Goal: Check status: Check status

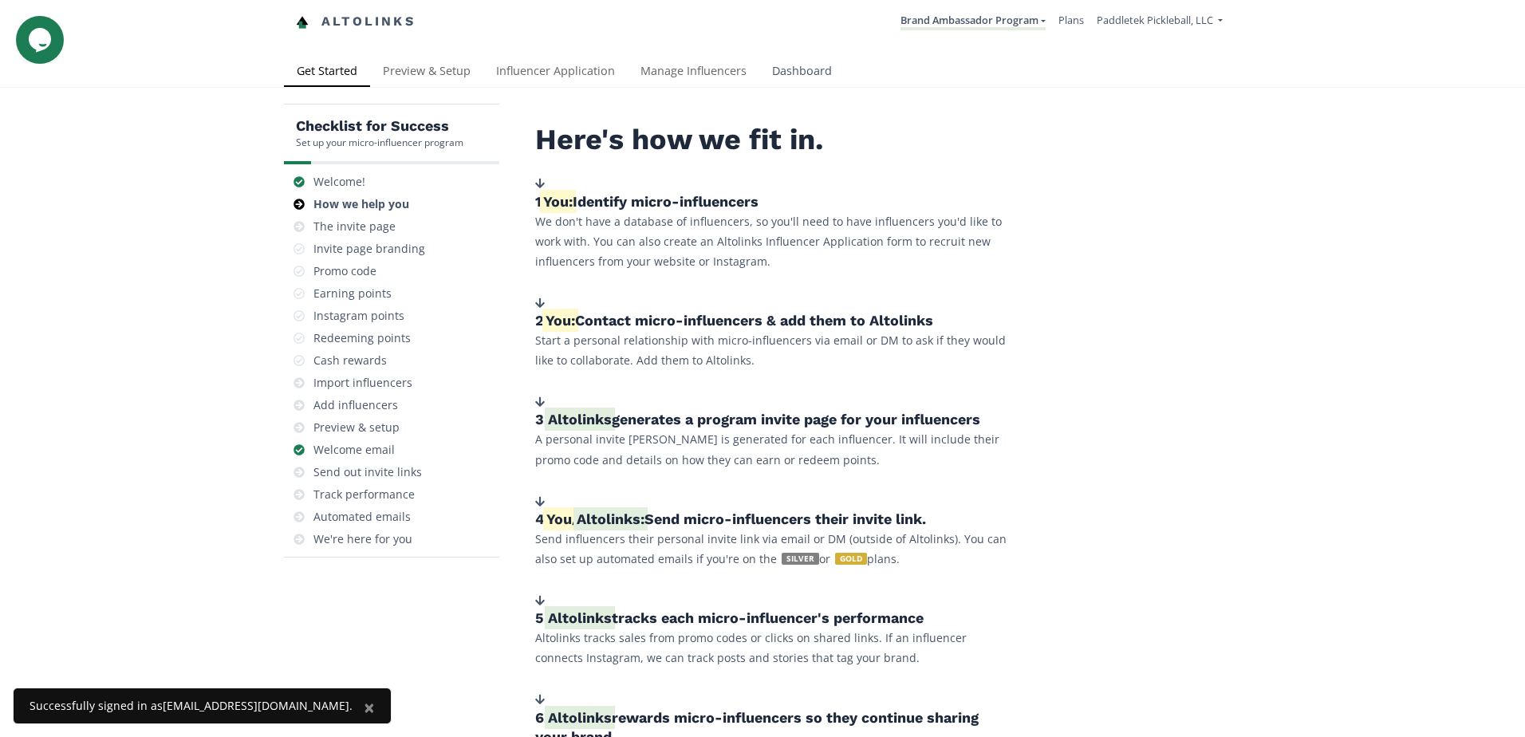
click at [774, 68] on link "Dashboard" at bounding box center [801, 73] width 85 height 32
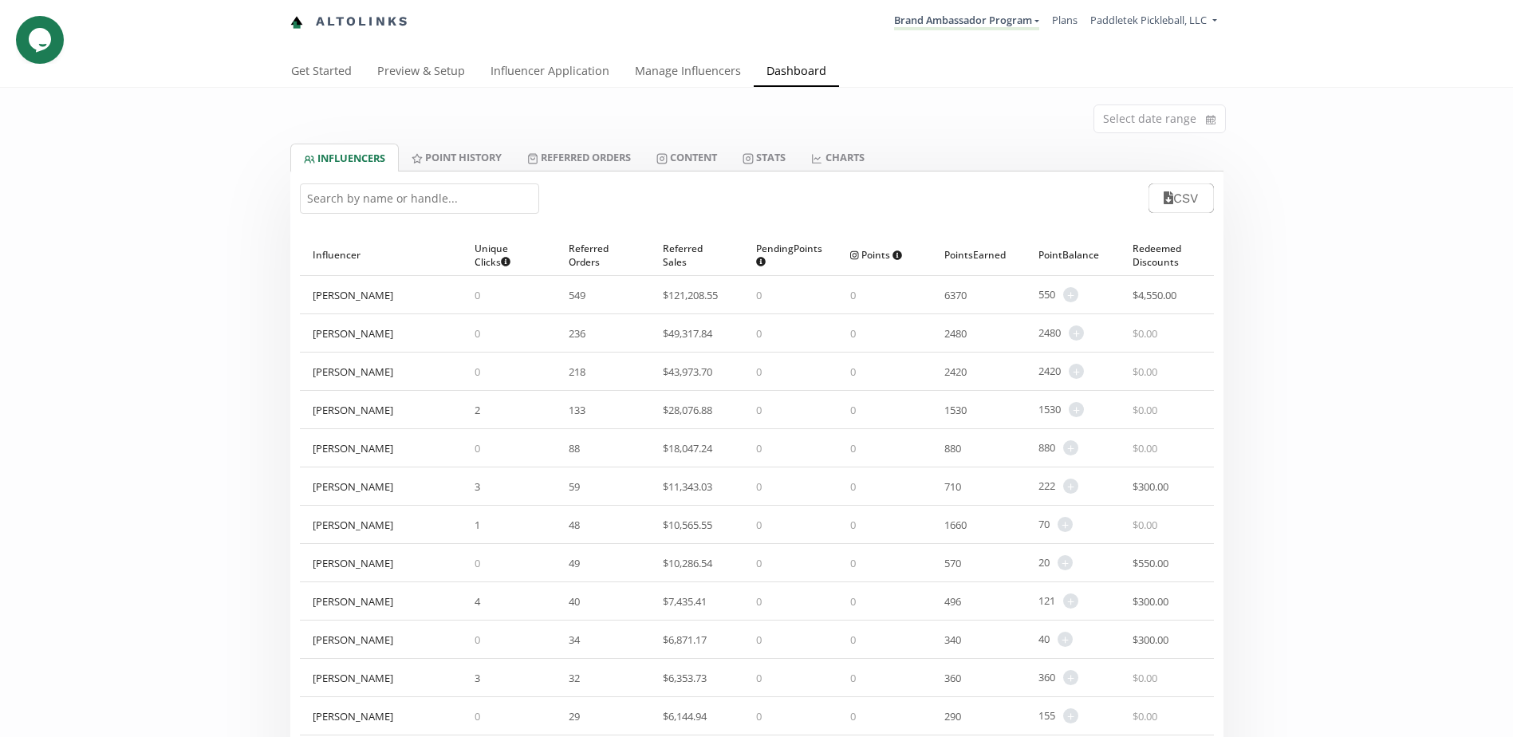
click at [367, 207] on input "text" at bounding box center [419, 198] width 239 height 30
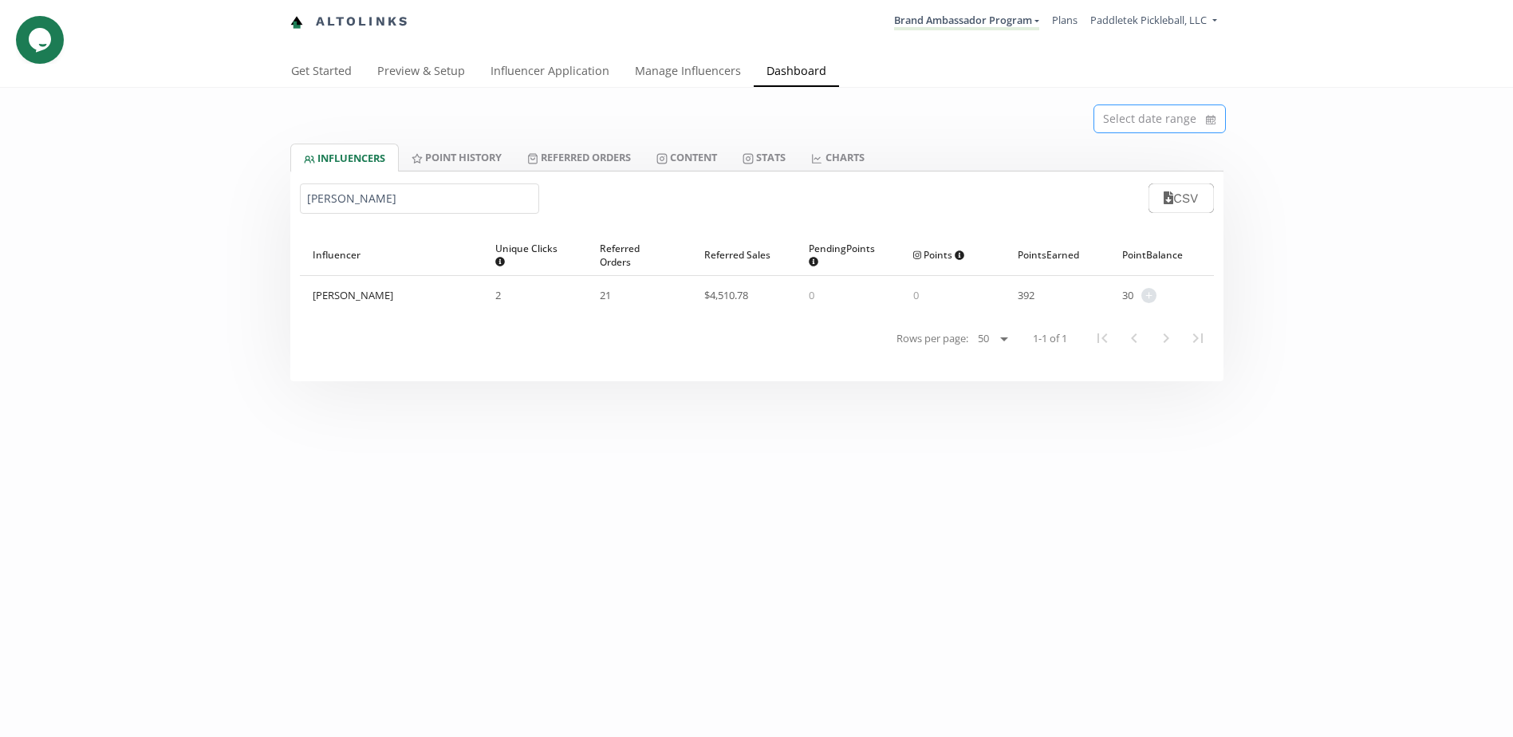
type input "[PERSON_NAME]"
click at [1164, 129] on input at bounding box center [1159, 118] width 131 height 27
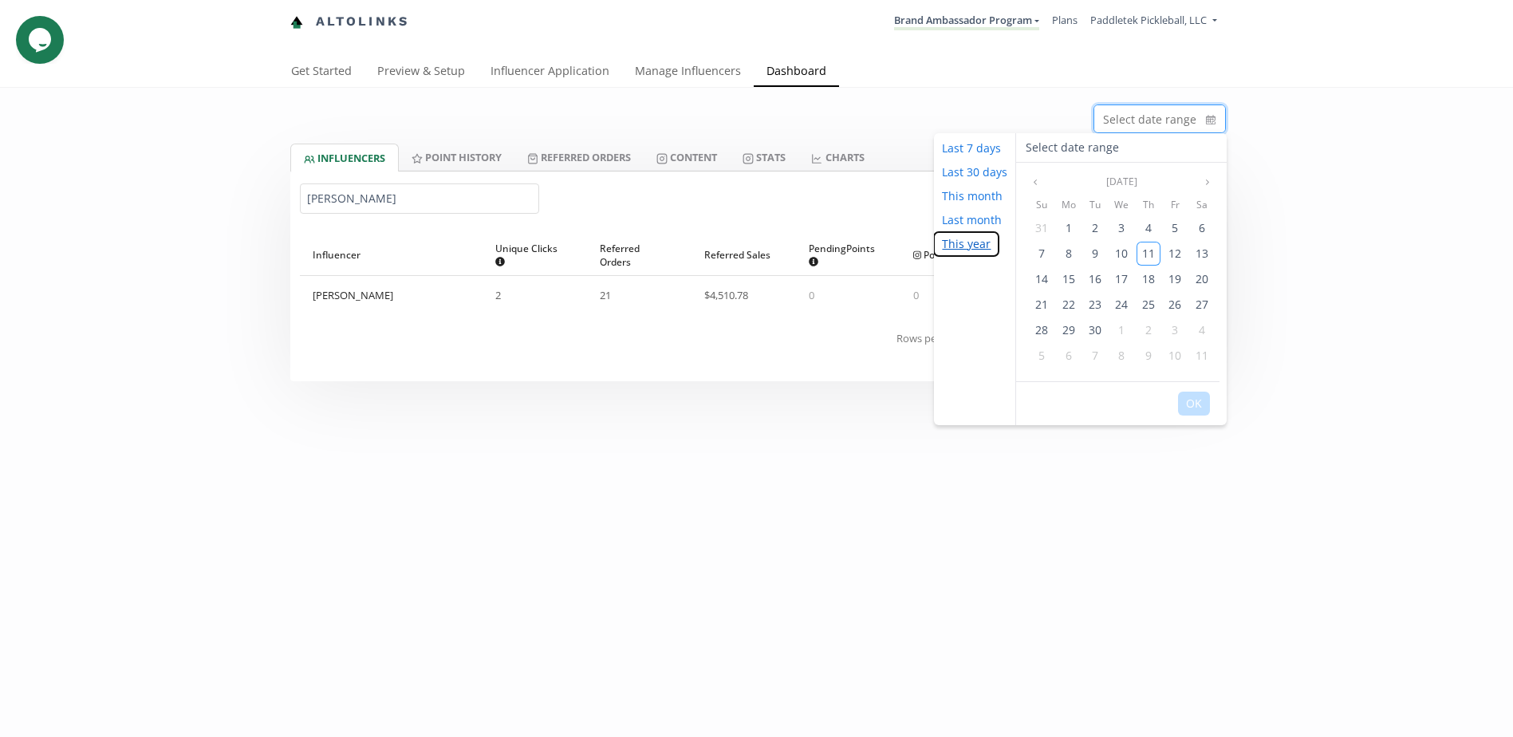
click at [965, 252] on button "This year" at bounding box center [966, 244] width 65 height 24
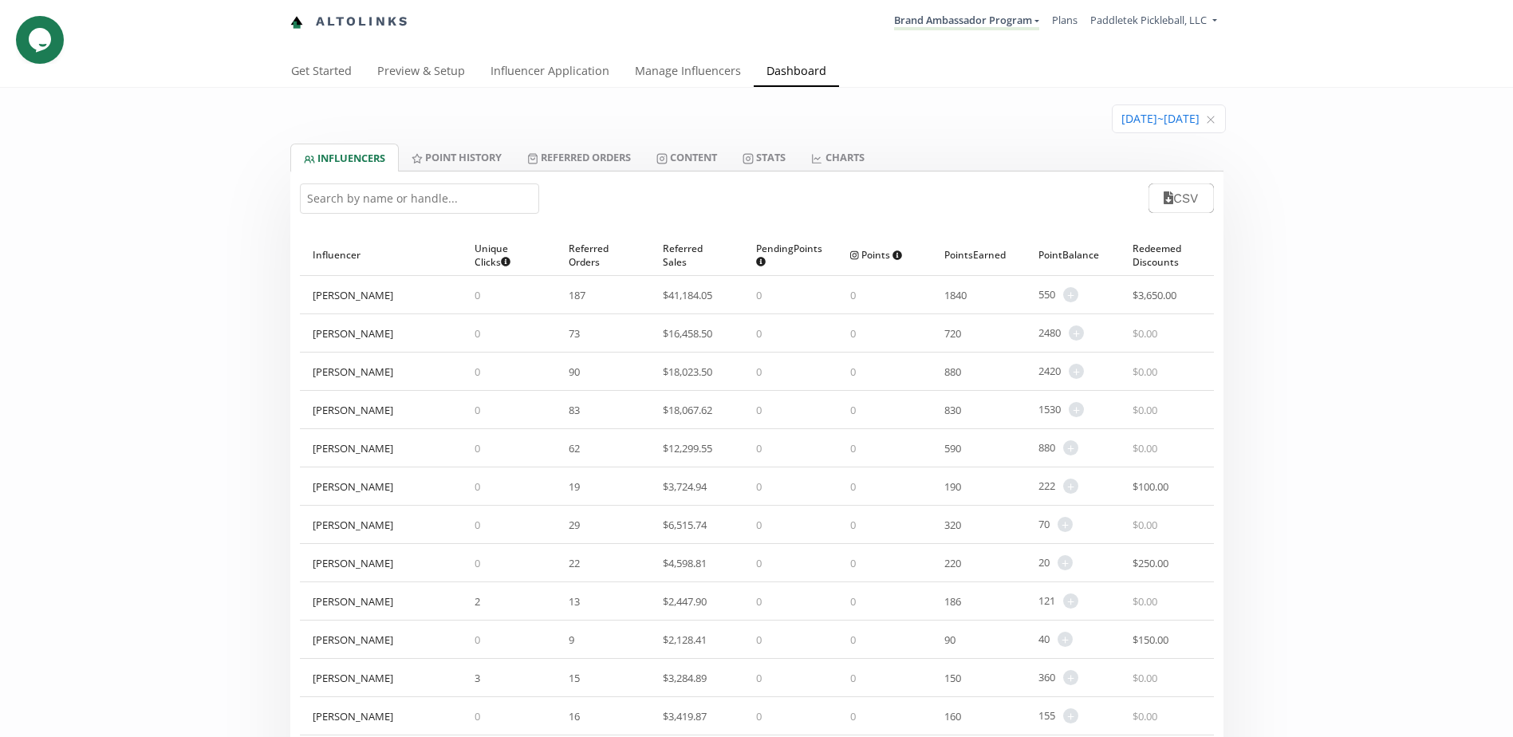
click at [442, 192] on input "text" at bounding box center [419, 198] width 239 height 30
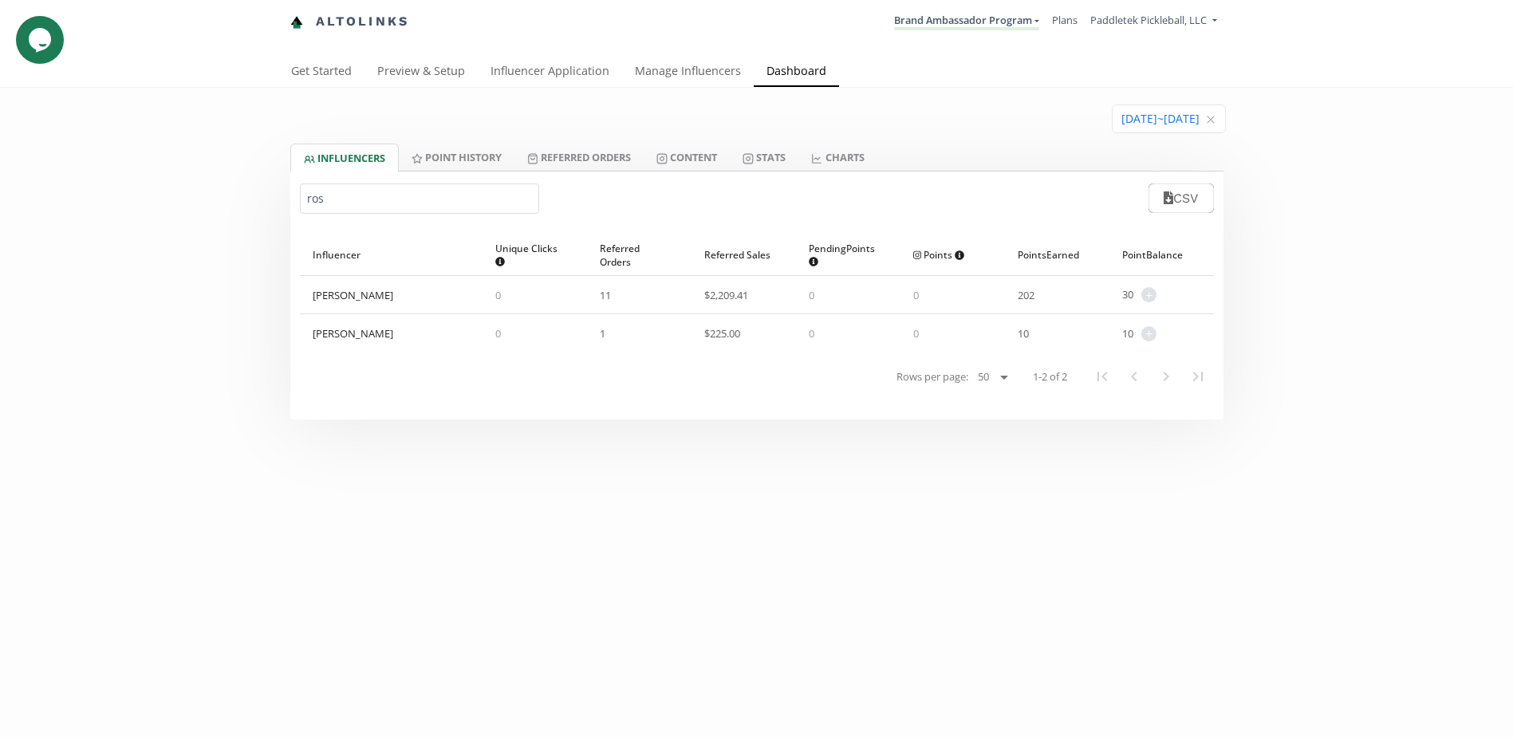
type input "rosa"
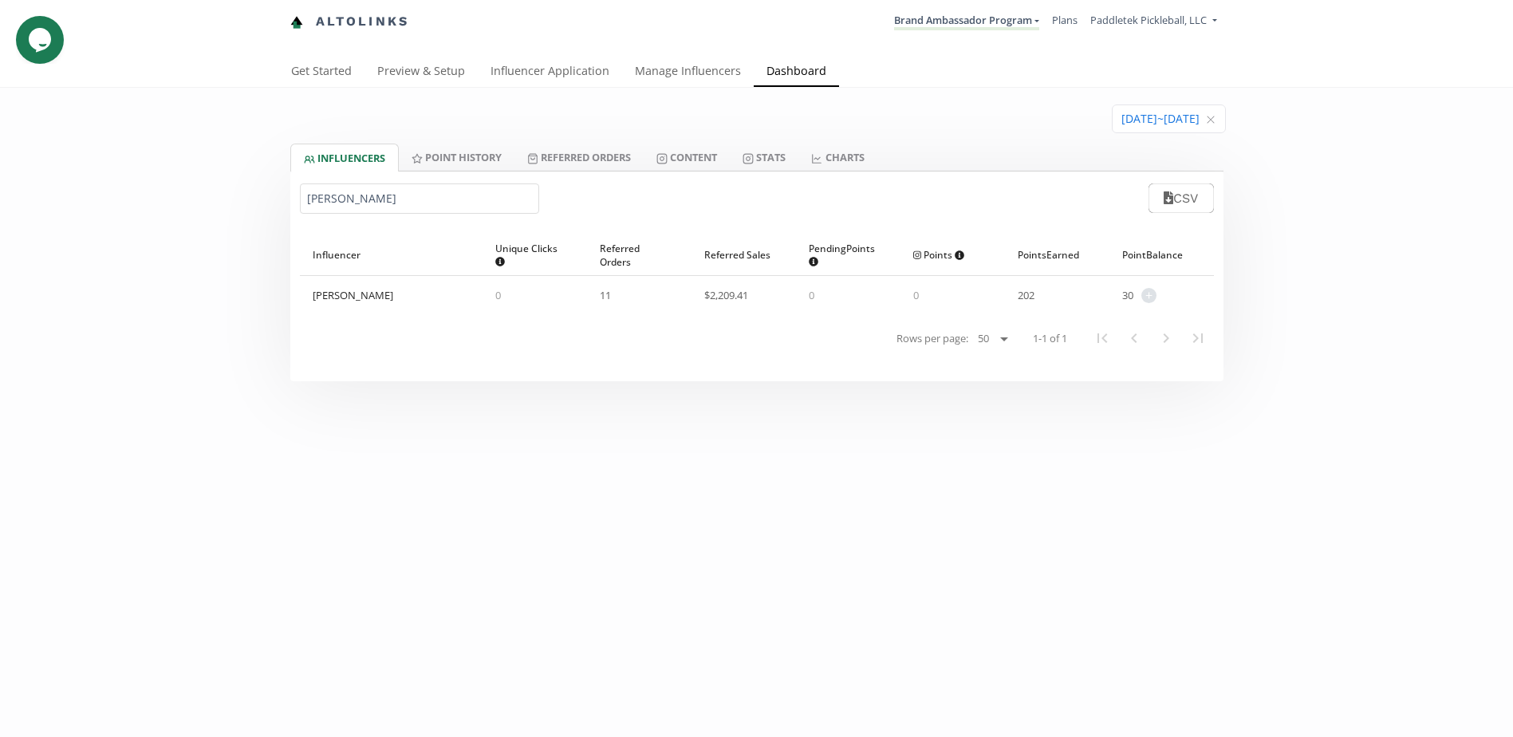
drag, startPoint x: 427, startPoint y: 200, endPoint x: -39, endPoint y: 215, distance: 466.7
click at [0, 215] on html "Altolinks Brand Ambassador Program Brand Ambassador Program Create another prog…" at bounding box center [756, 368] width 1513 height 737
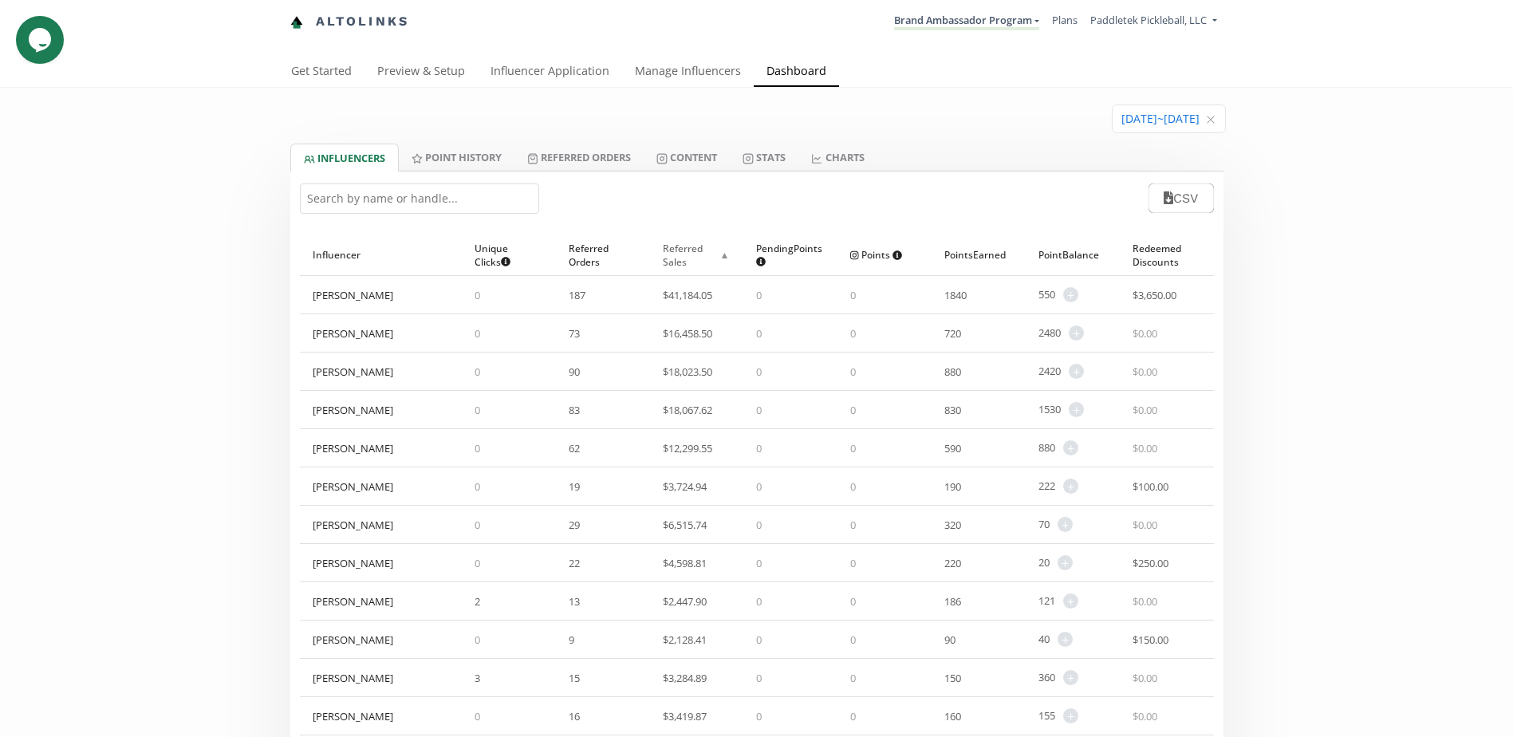
click at [696, 246] on div "Referred Sales ▲" at bounding box center [697, 254] width 69 height 41
click at [695, 273] on div "Referred Sales ▲" at bounding box center [697, 254] width 69 height 41
click at [1122, 124] on input at bounding box center [1168, 118] width 112 height 27
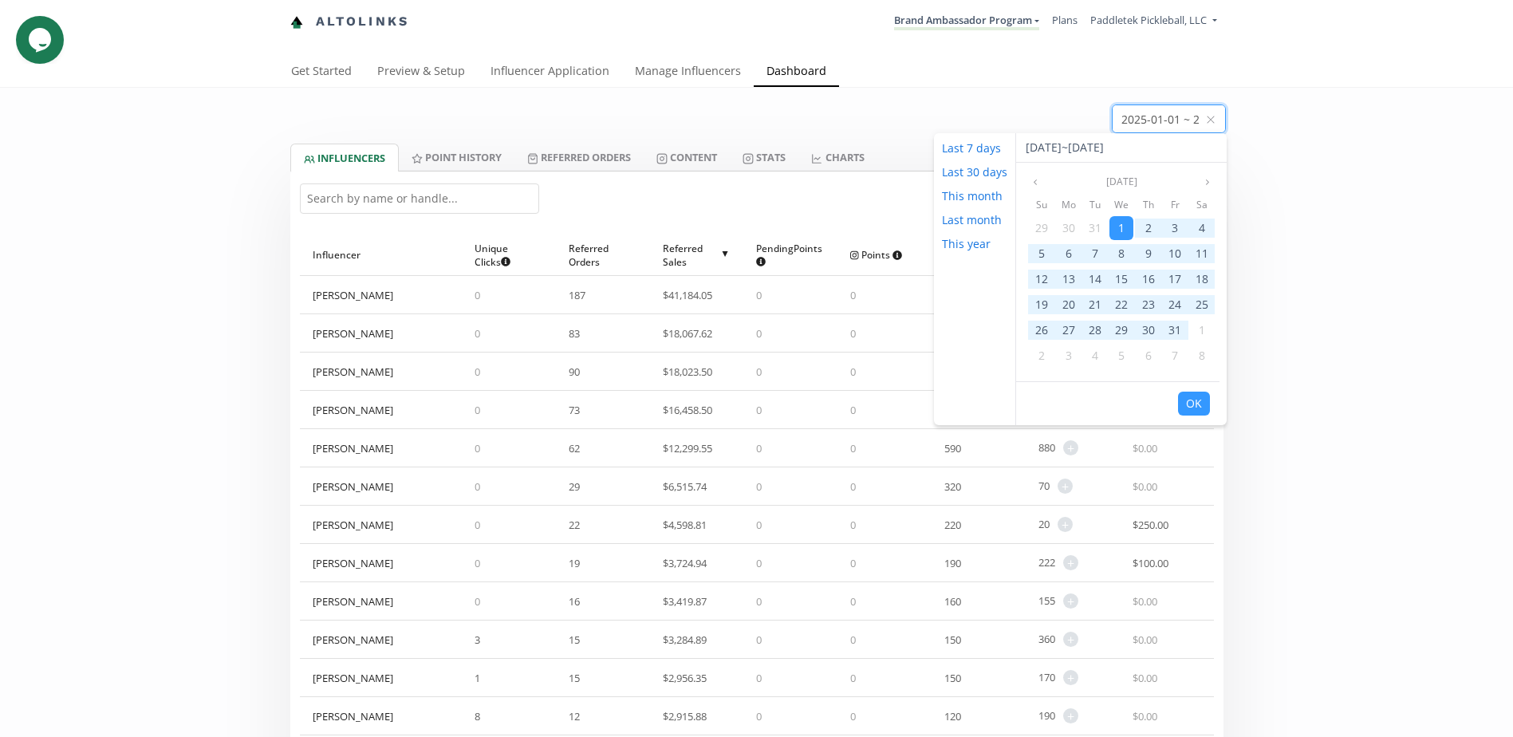
click at [1041, 148] on div "2025-01-01 ~ 2025-09-11" at bounding box center [1121, 148] width 211 height 30
click at [1104, 157] on div "2025-01-01 ~ 2025-09-11" at bounding box center [1121, 148] width 211 height 30
click at [1041, 183] on button "Previous month" at bounding box center [1035, 181] width 19 height 19
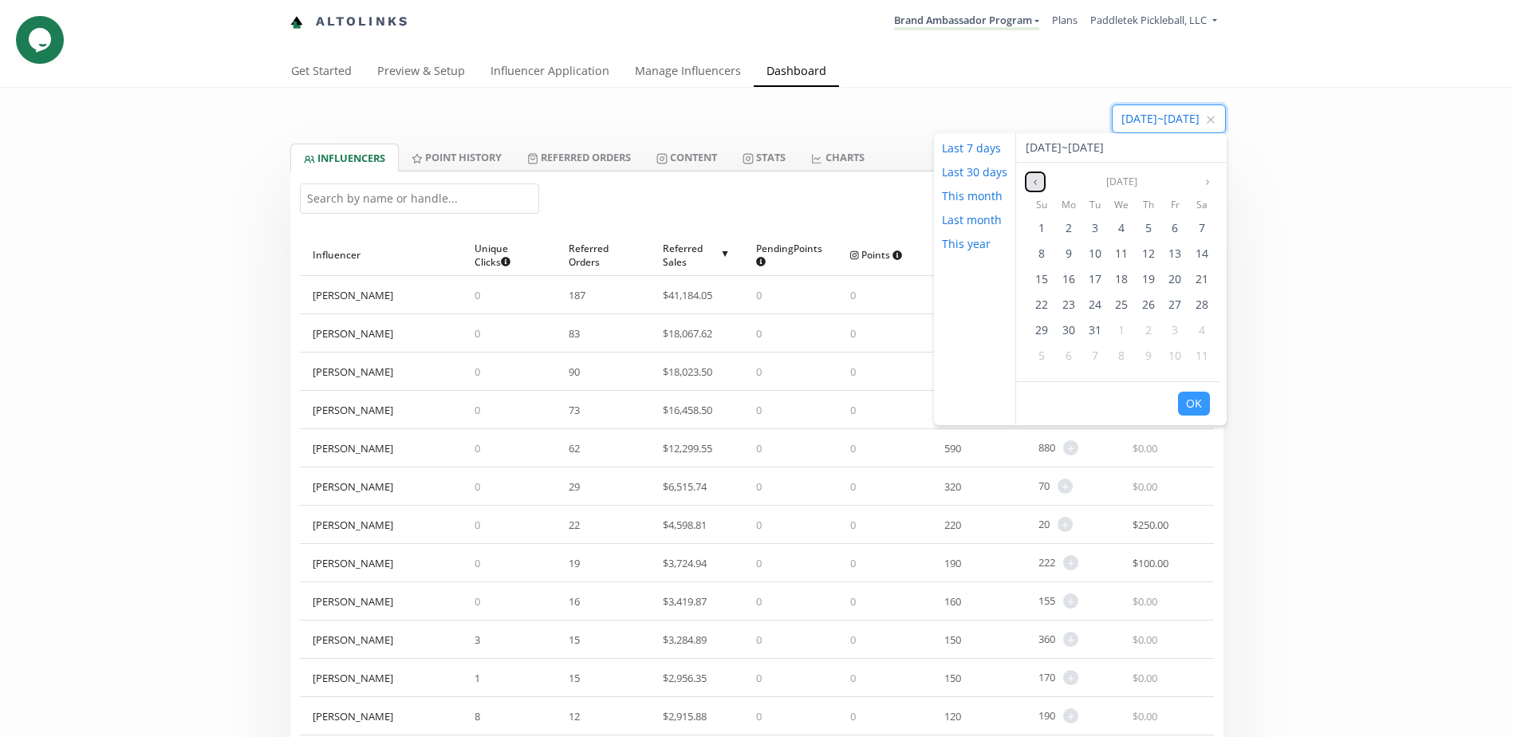
click at [1041, 183] on button "Previous month" at bounding box center [1035, 181] width 19 height 19
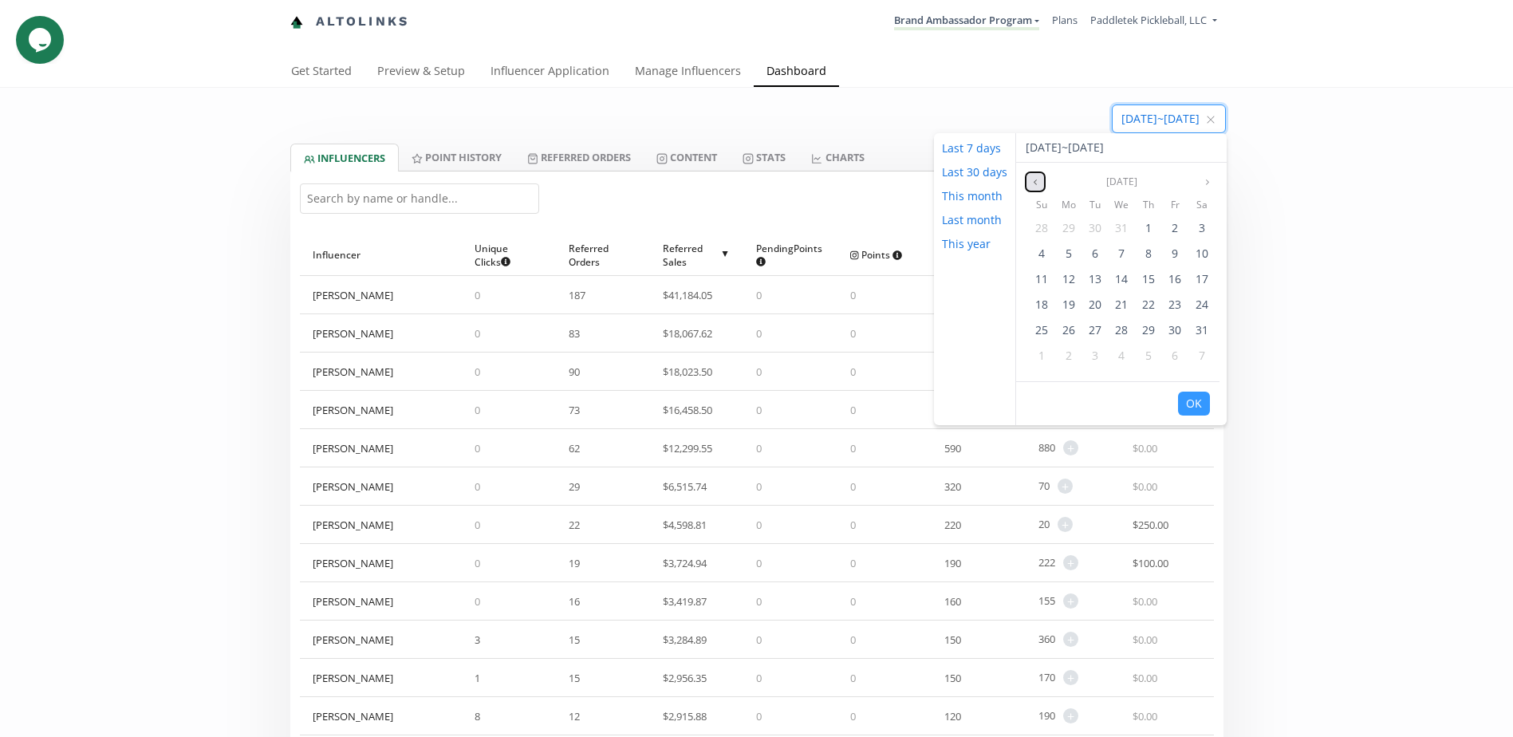
click at [1041, 183] on button "Previous month" at bounding box center [1035, 181] width 19 height 19
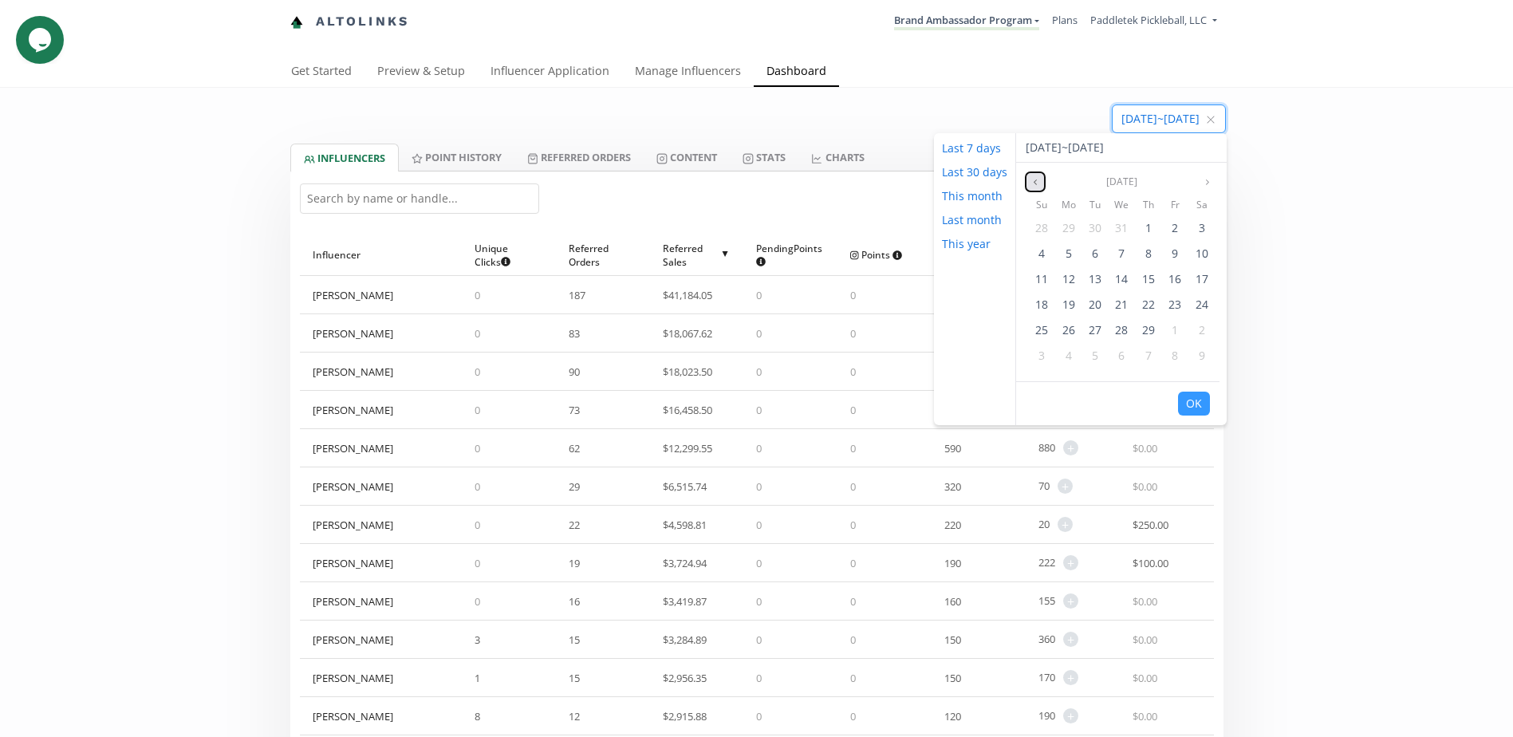
click at [1041, 183] on button "Previous month" at bounding box center [1035, 181] width 19 height 19
click at [1068, 230] on span "1" at bounding box center [1068, 227] width 6 height 15
click at [1214, 183] on button "Next month" at bounding box center [1207, 181] width 19 height 19
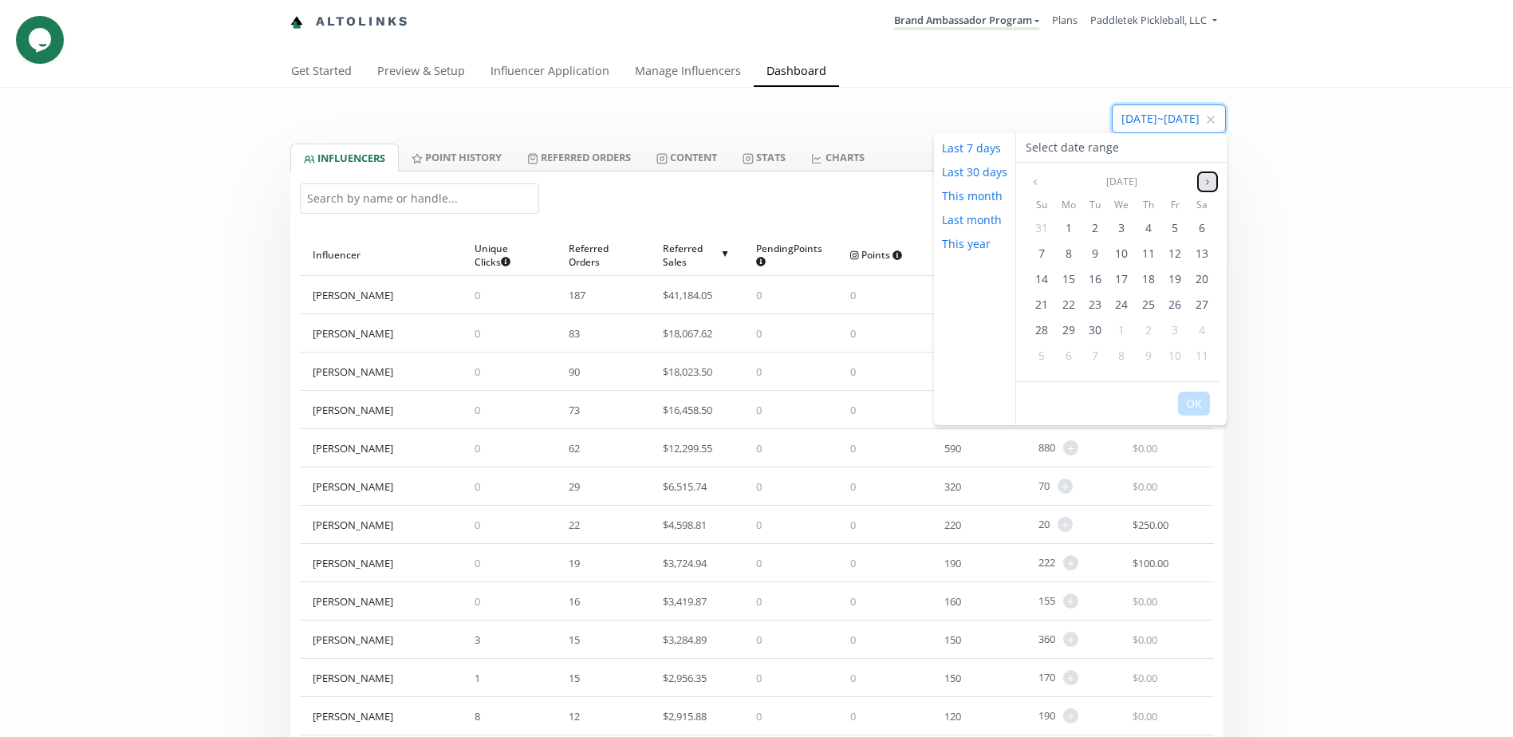
click at [1214, 183] on button "Next month" at bounding box center [1207, 181] width 19 height 19
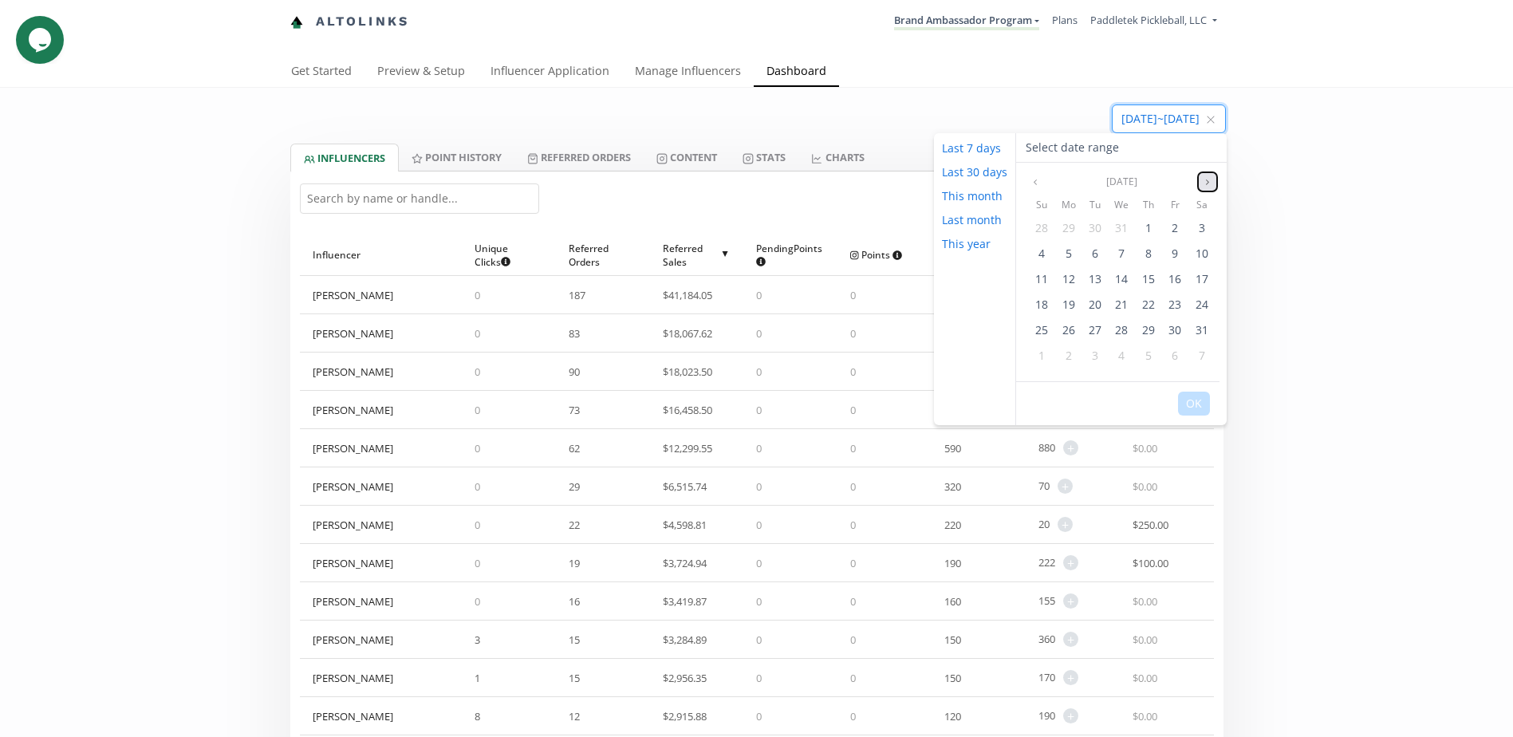
click at [1214, 183] on button "Next month" at bounding box center [1207, 181] width 19 height 19
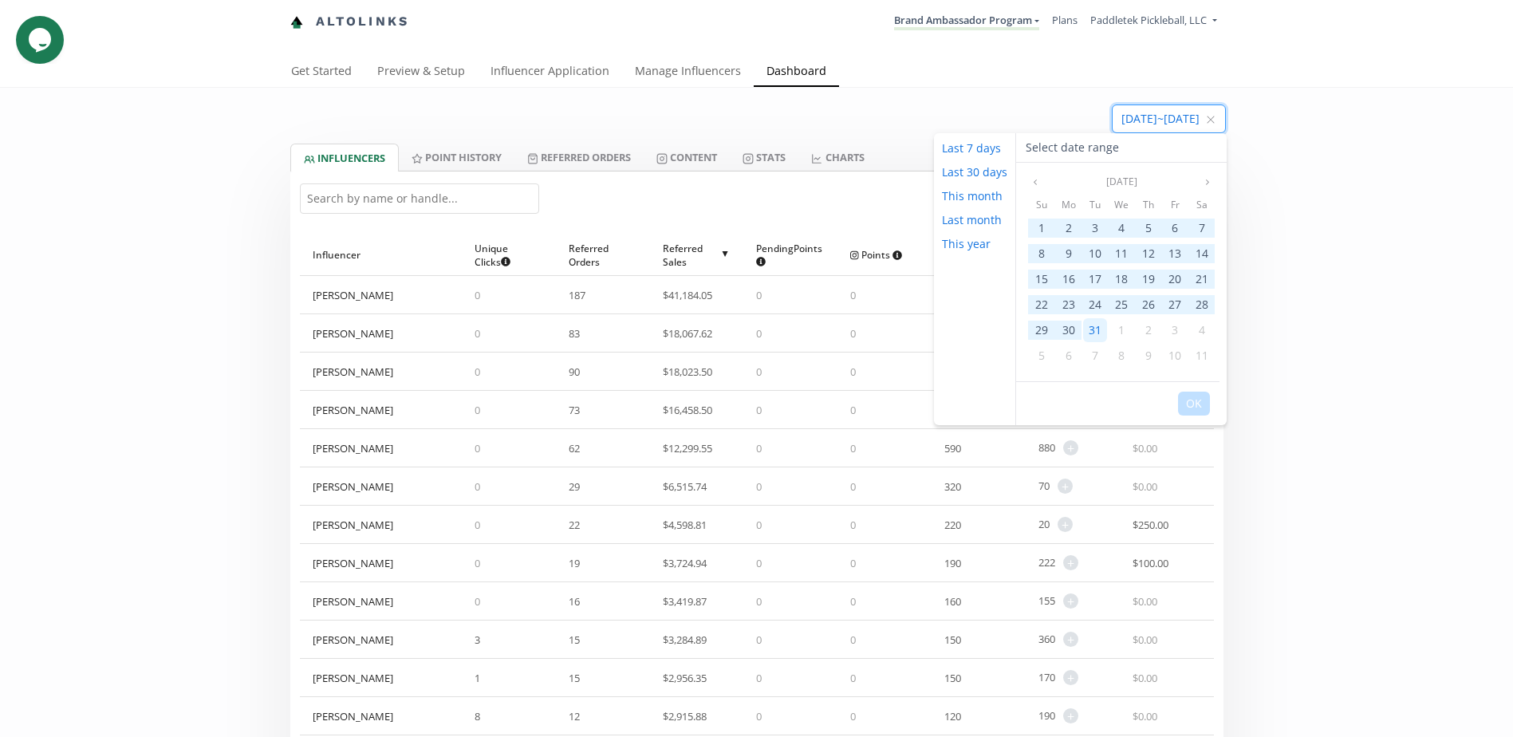
click at [1093, 332] on span "31" at bounding box center [1094, 329] width 13 height 15
click at [1197, 403] on button "OK" at bounding box center [1194, 404] width 32 height 24
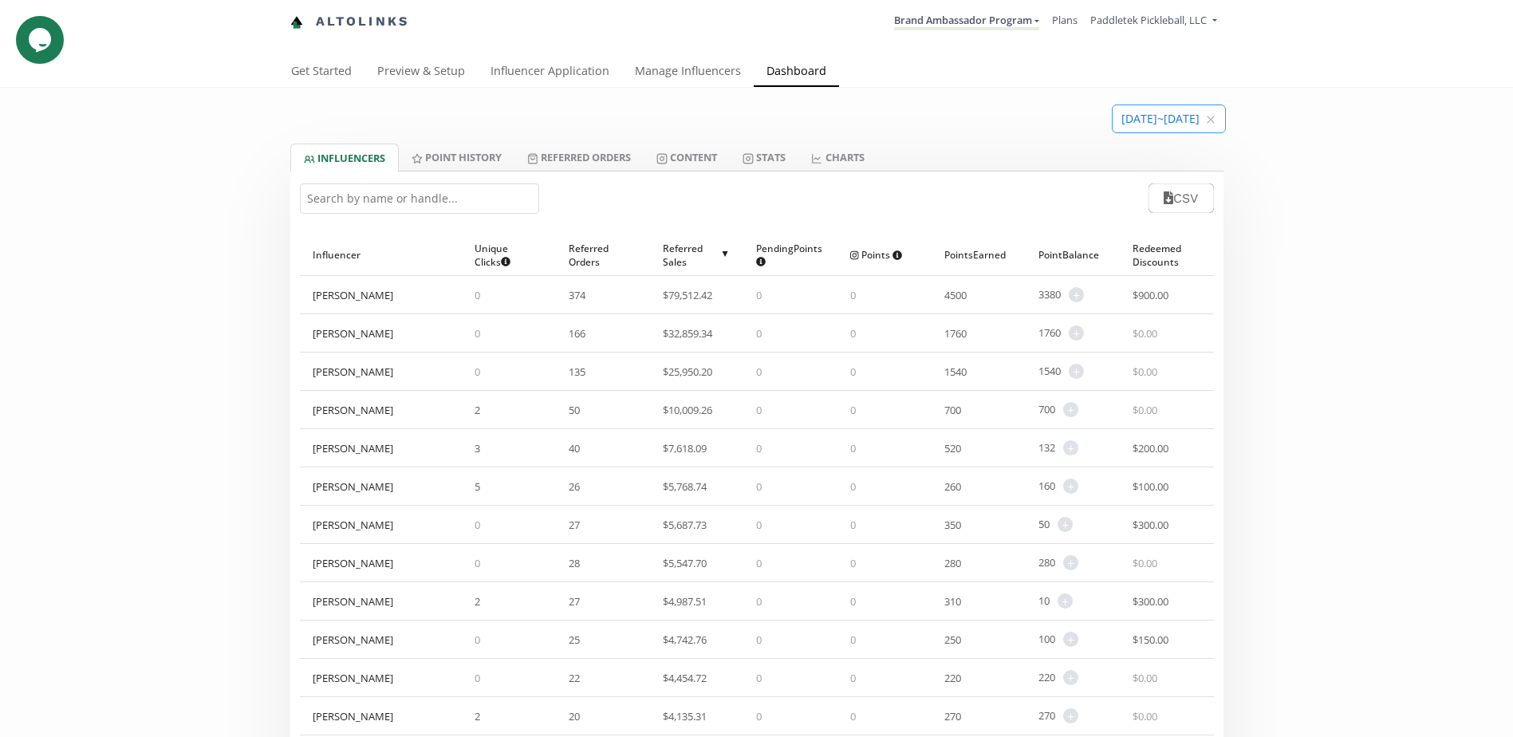
click at [1167, 112] on input at bounding box center [1168, 118] width 112 height 27
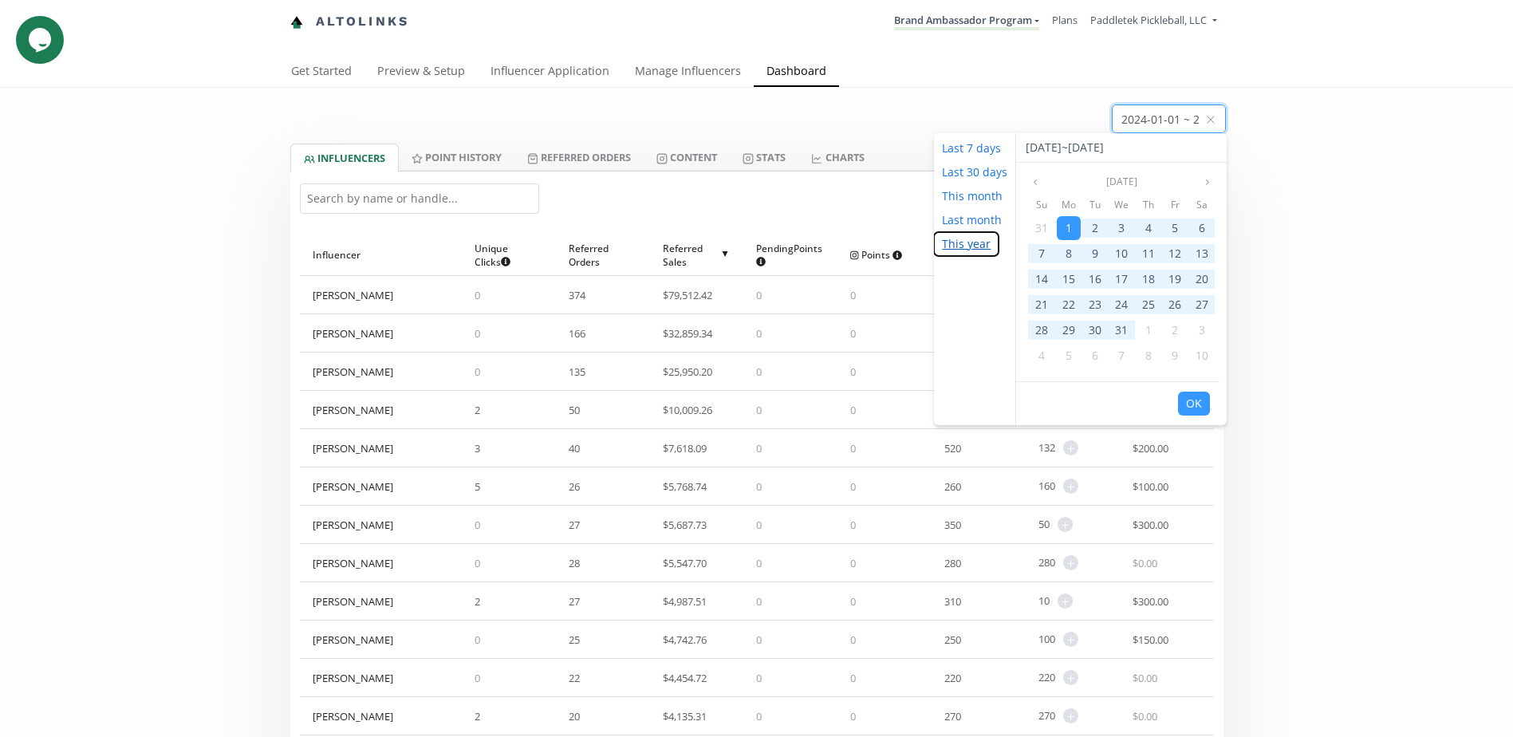
click at [951, 238] on button "This year" at bounding box center [966, 244] width 65 height 24
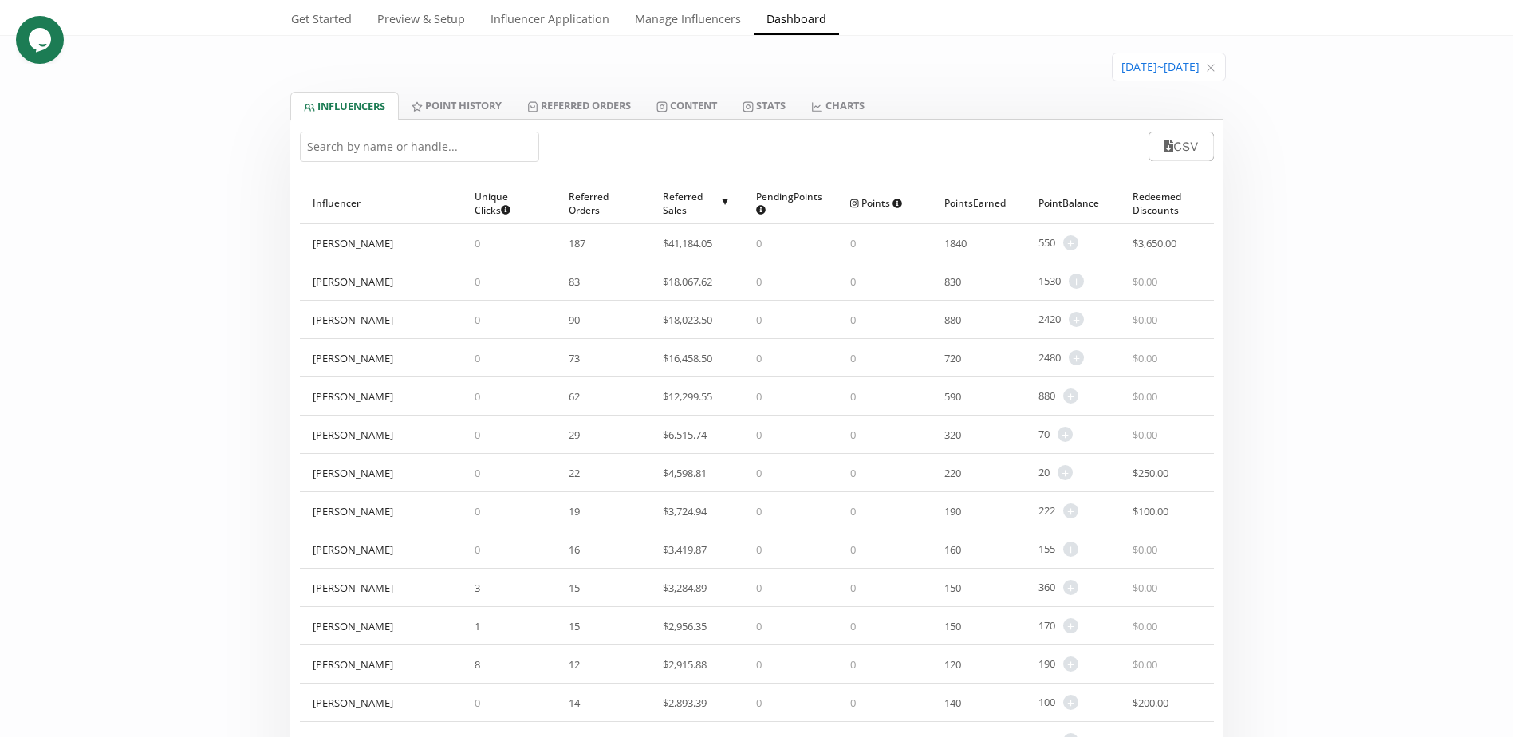
scroll to position [80, 0]
